Goal: Check status: Check status

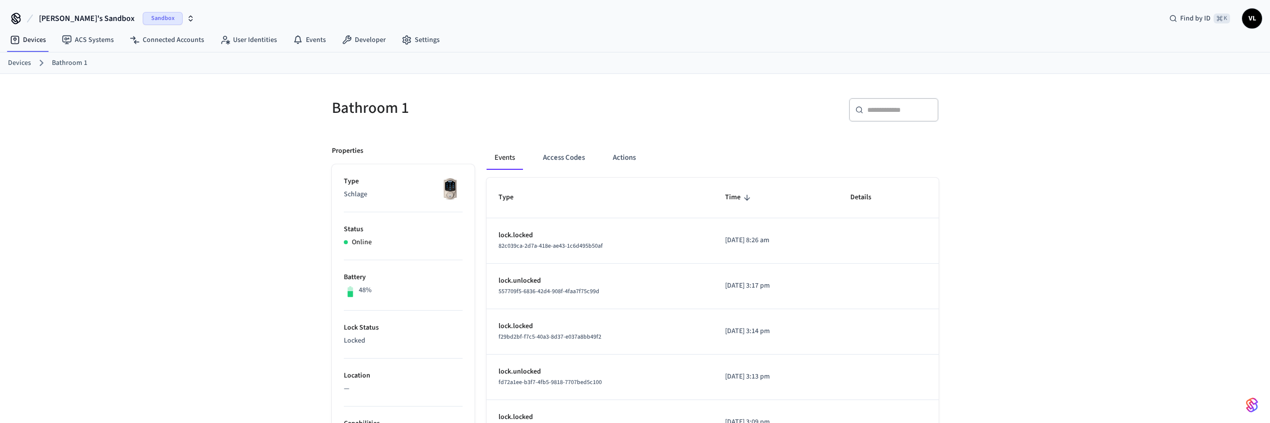
scroll to position [13, 0]
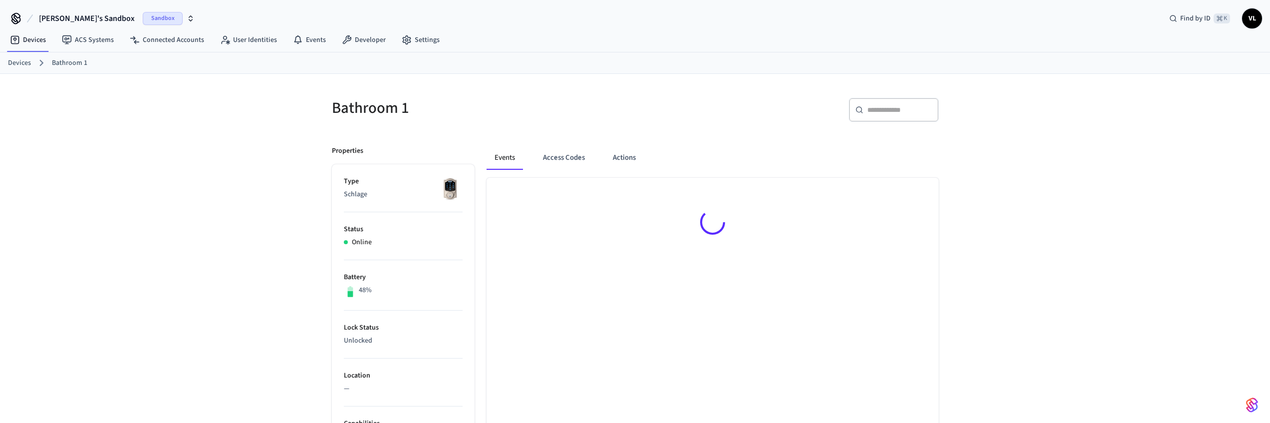
scroll to position [13, 0]
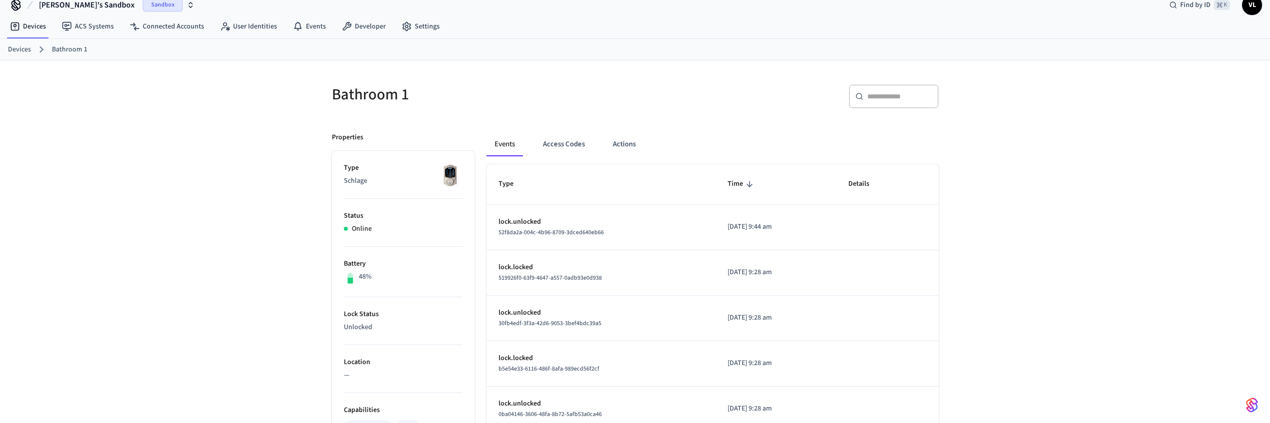
click at [359, 320] on li "Lock Status Unlocked" at bounding box center [403, 321] width 119 height 48
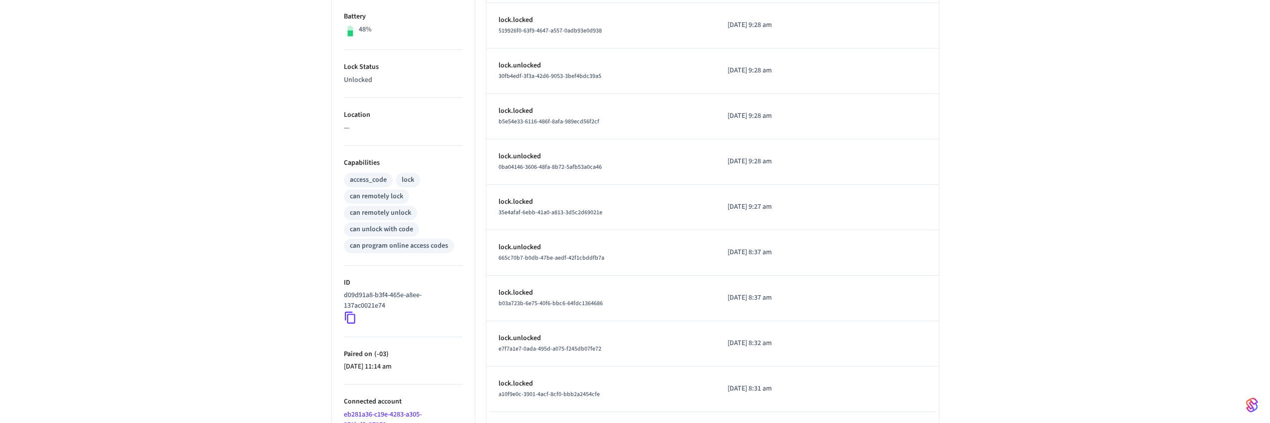
scroll to position [261, 0]
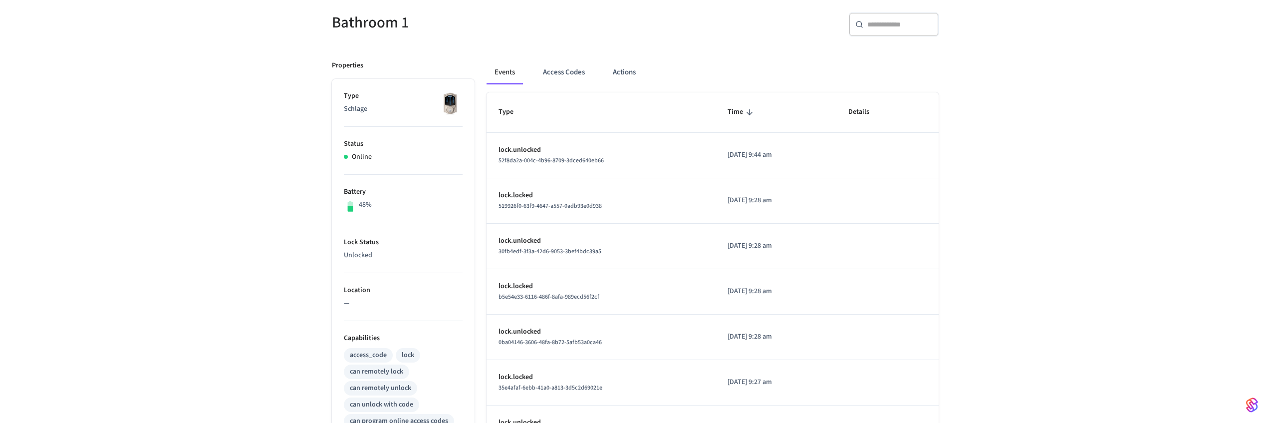
scroll to position [80, 0]
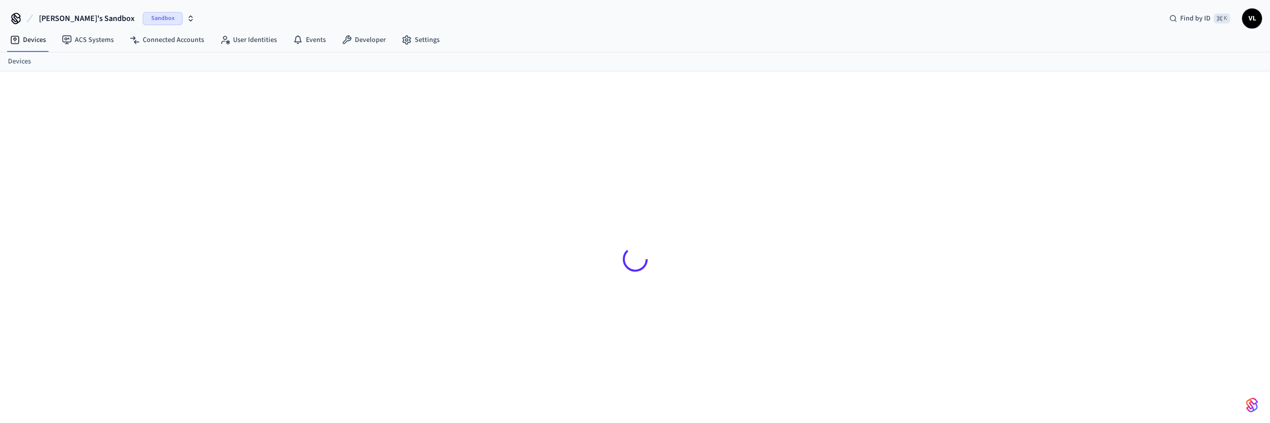
scroll to position [13, 0]
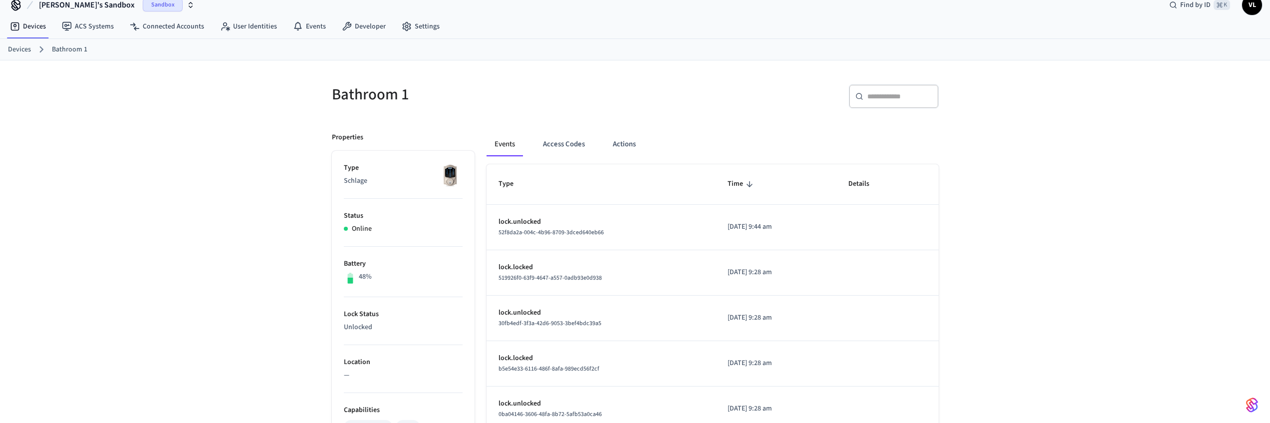
click at [745, 187] on icon "sticky table" at bounding box center [749, 184] width 9 height 9
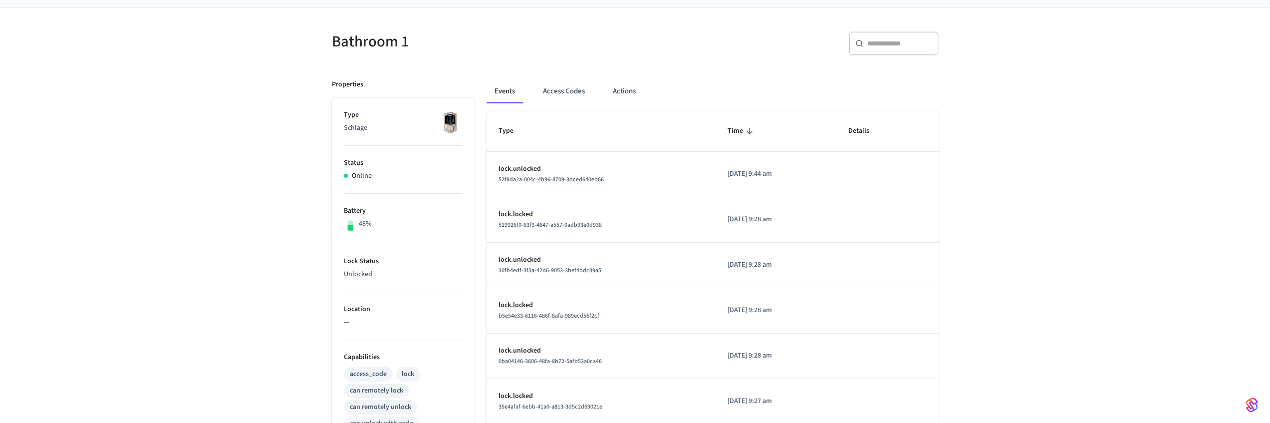
scroll to position [109, 0]
